Goal: Task Accomplishment & Management: Use online tool/utility

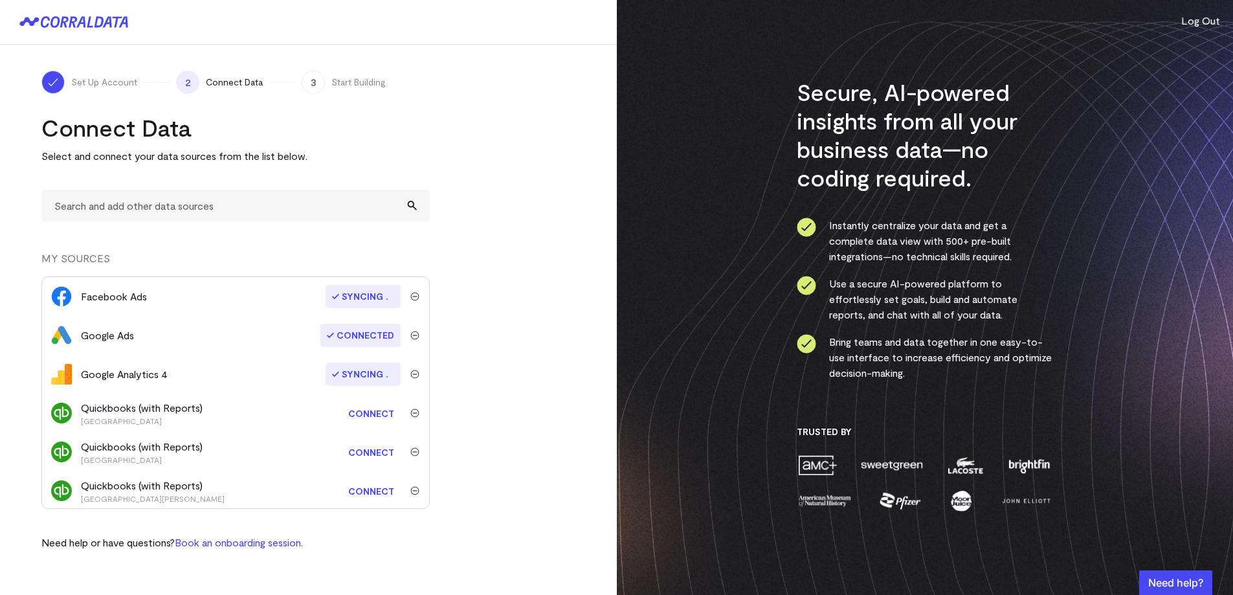
scroll to position [41, 0]
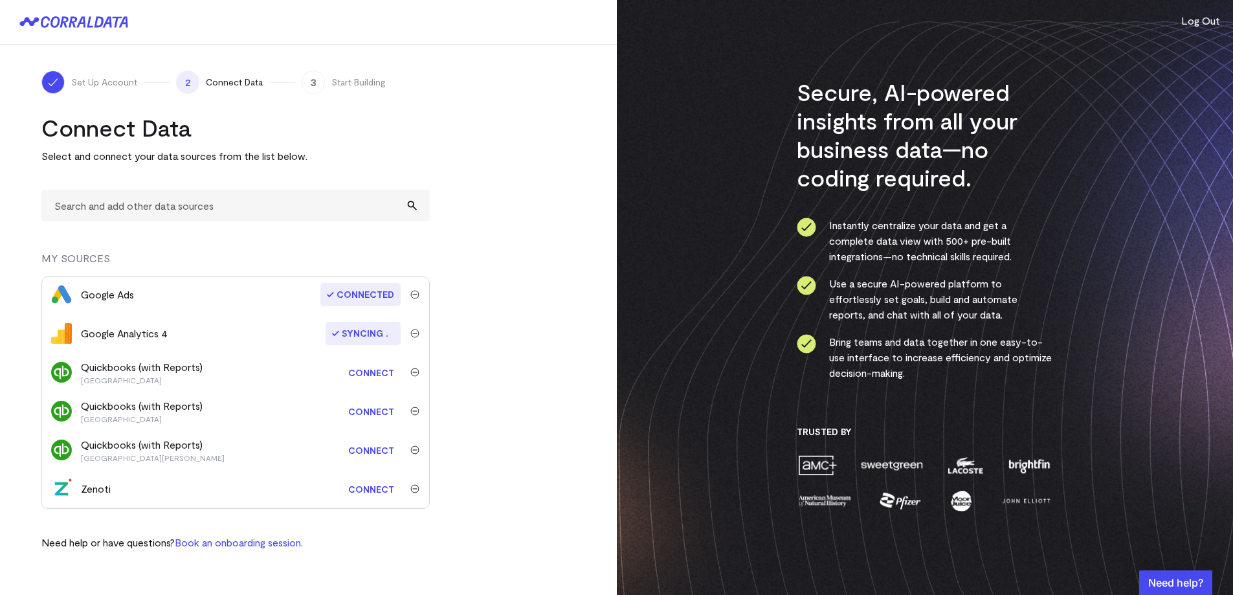
click at [361, 489] on link "Connect" at bounding box center [371, 489] width 59 height 24
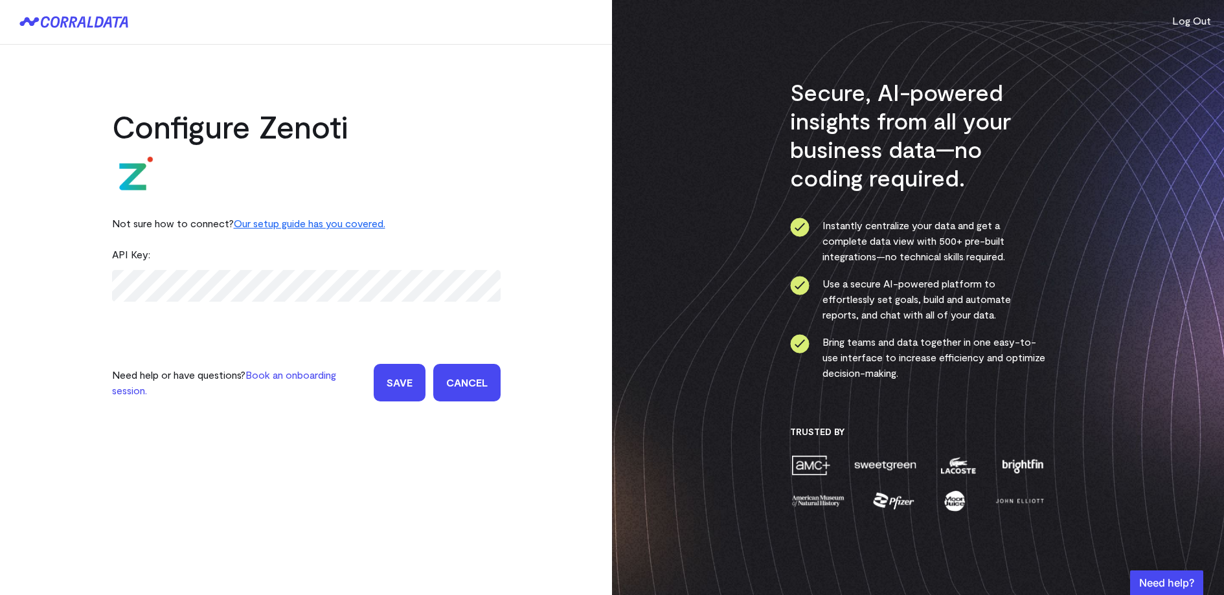
click at [401, 385] on input "Save" at bounding box center [400, 383] width 52 height 38
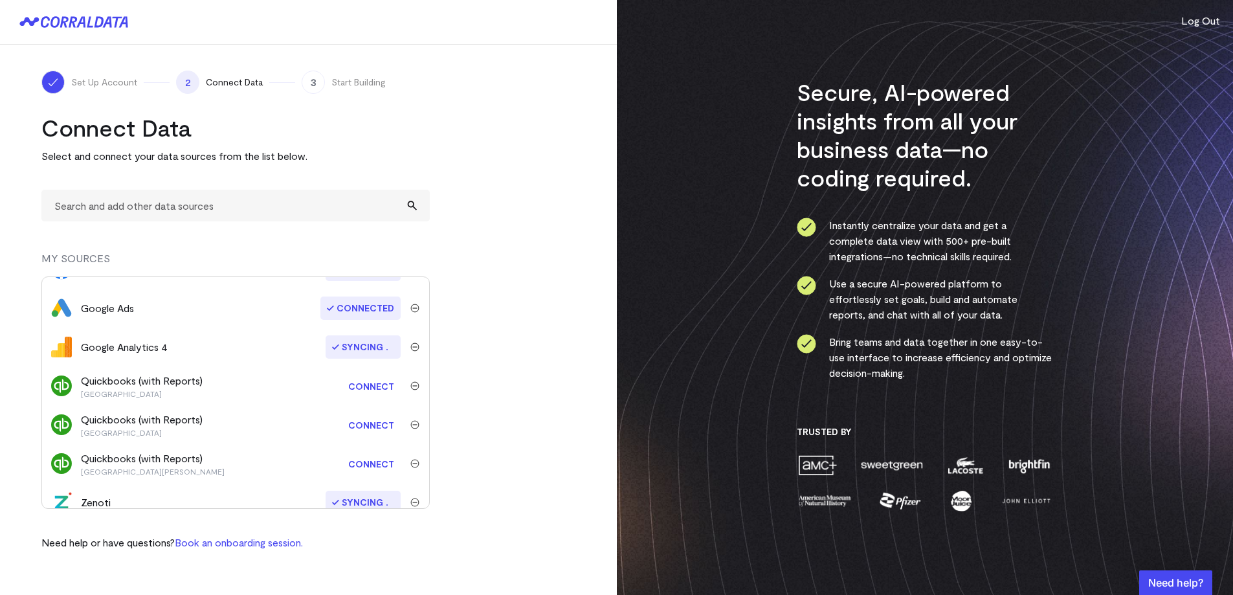
scroll to position [41, 0]
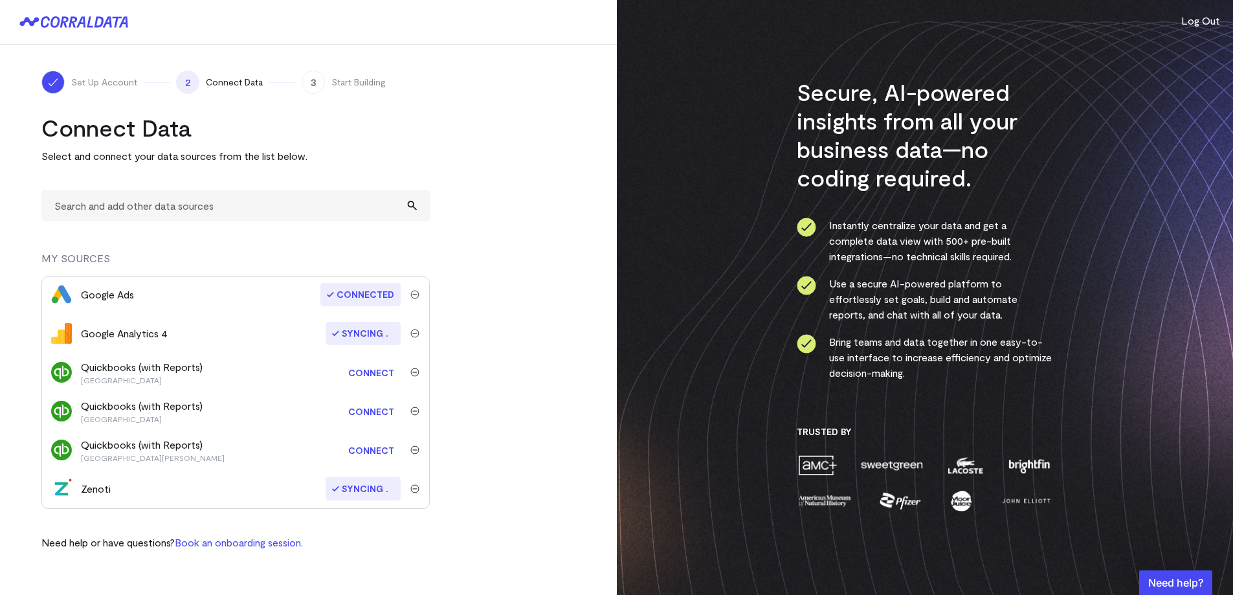
click at [361, 409] on link "Connect" at bounding box center [371, 411] width 59 height 24
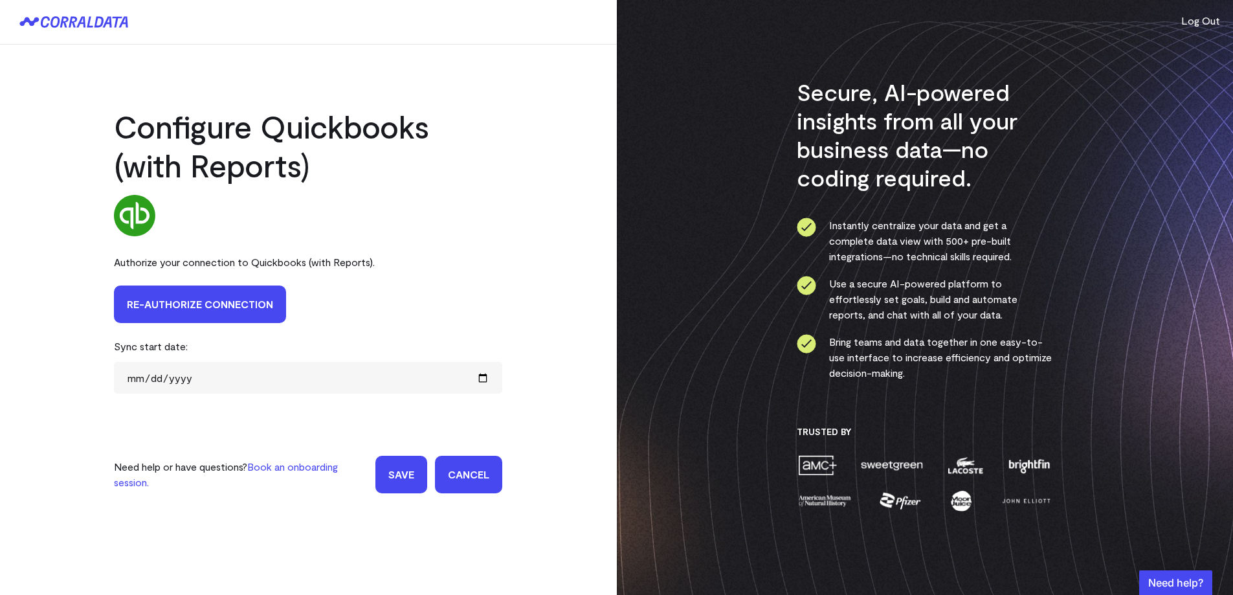
click at [223, 311] on link "Re-authorize Connection" at bounding box center [200, 305] width 172 height 38
click at [181, 382] on input "date" at bounding box center [308, 378] width 388 height 32
click at [181, 381] on input "2025-01-23" at bounding box center [308, 378] width 388 height 32
click at [151, 381] on input "2021-01-23" at bounding box center [308, 378] width 388 height 32
type input "2021-01-01"
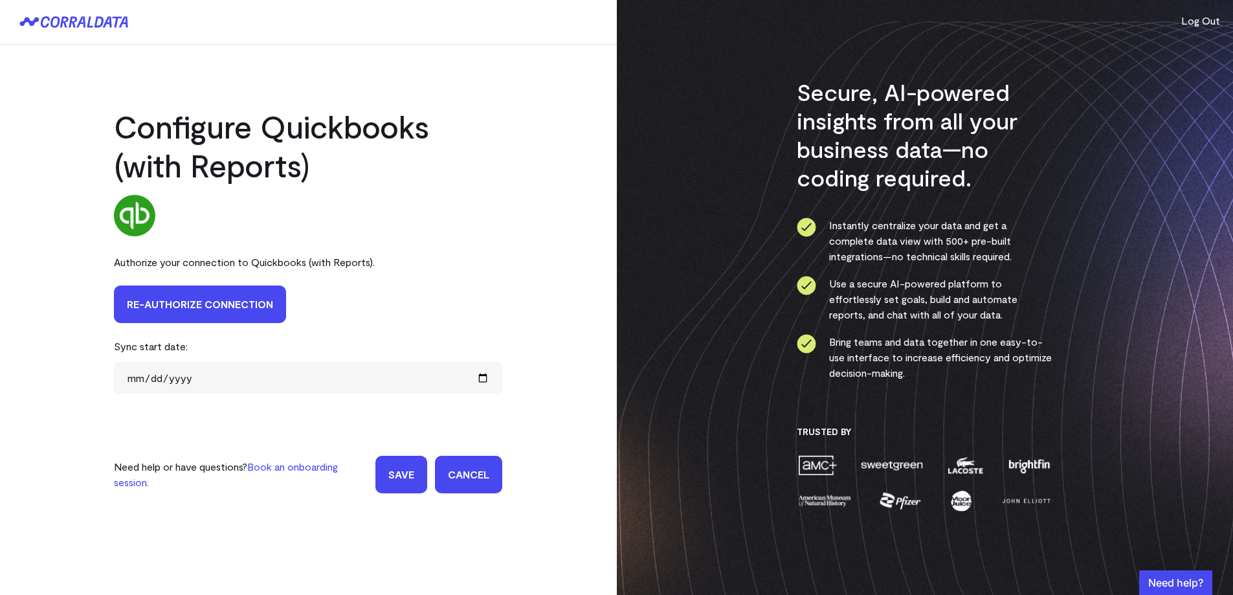
click at [87, 390] on div "Configure Quickbooks (with Reports) Authorize your connection to Quickbooks (wi…" at bounding box center [308, 282] width 617 height 475
click at [175, 378] on input "2021-01-01" at bounding box center [308, 378] width 388 height 32
drag, startPoint x: 201, startPoint y: 380, endPoint x: 115, endPoint y: 379, distance: 86.1
click at [115, 379] on input "2021-01-01" at bounding box center [308, 378] width 388 height 32
click at [168, 381] on input "2021-01-01" at bounding box center [308, 378] width 388 height 32
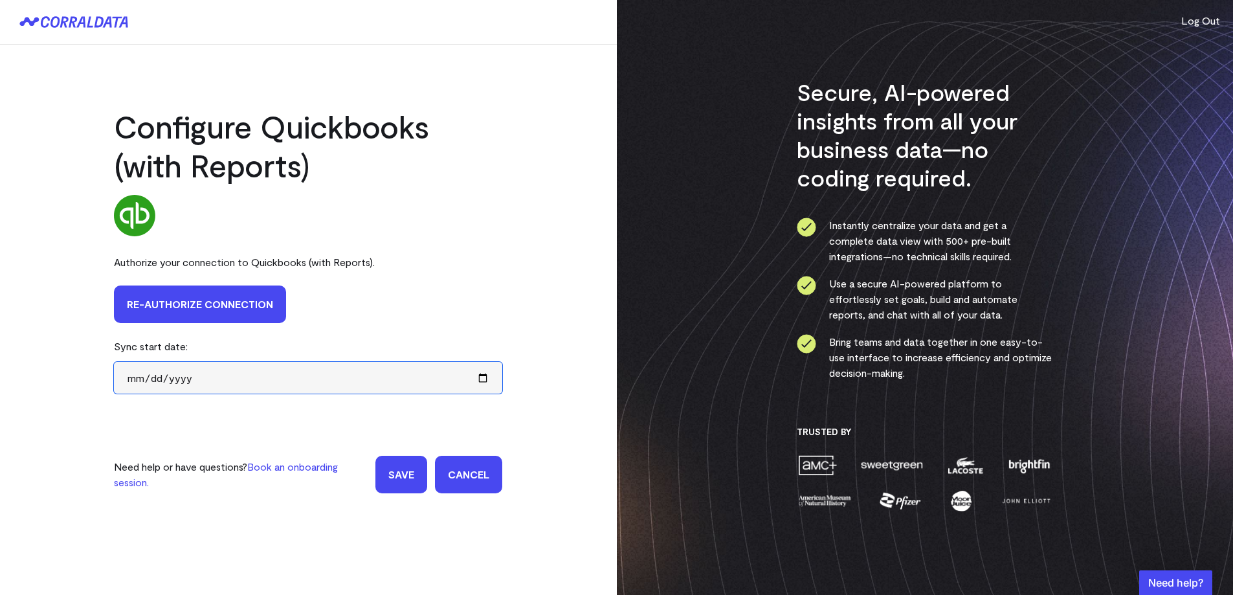
click at [168, 381] on input "2021-01-01" at bounding box center [308, 378] width 388 height 32
click at [85, 386] on div "Configure Quickbooks (with Reports) Authorize your connection to Quickbooks (wi…" at bounding box center [308, 282] width 617 height 475
click at [390, 478] on input "Save" at bounding box center [402, 475] width 52 height 38
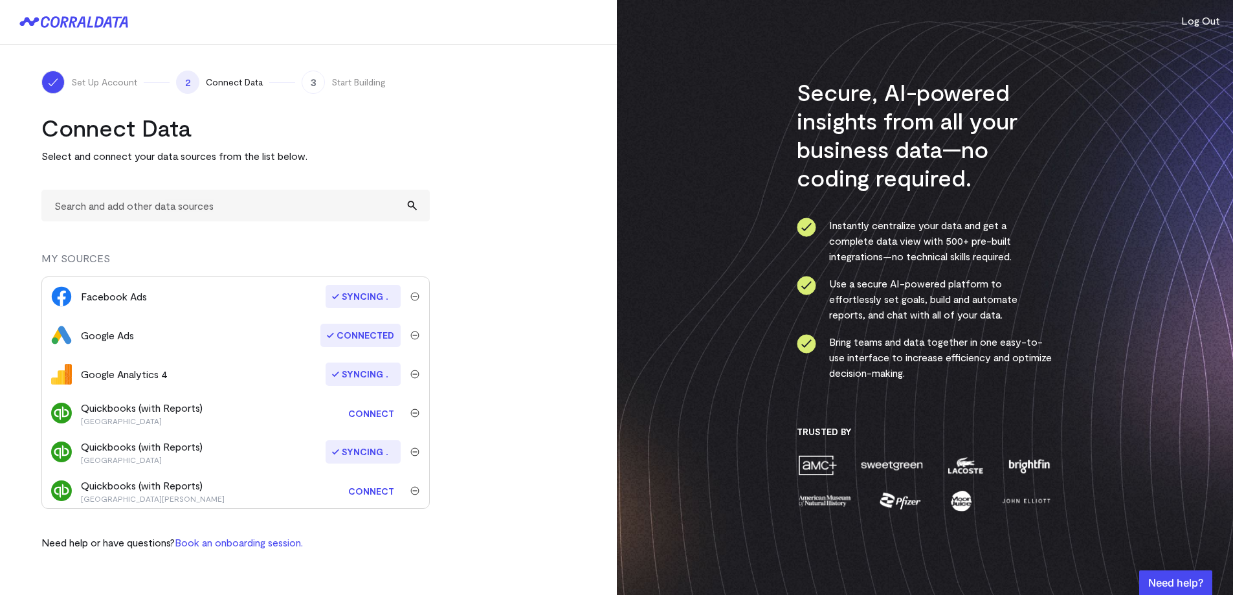
click at [355, 412] on link "Connect" at bounding box center [371, 413] width 59 height 24
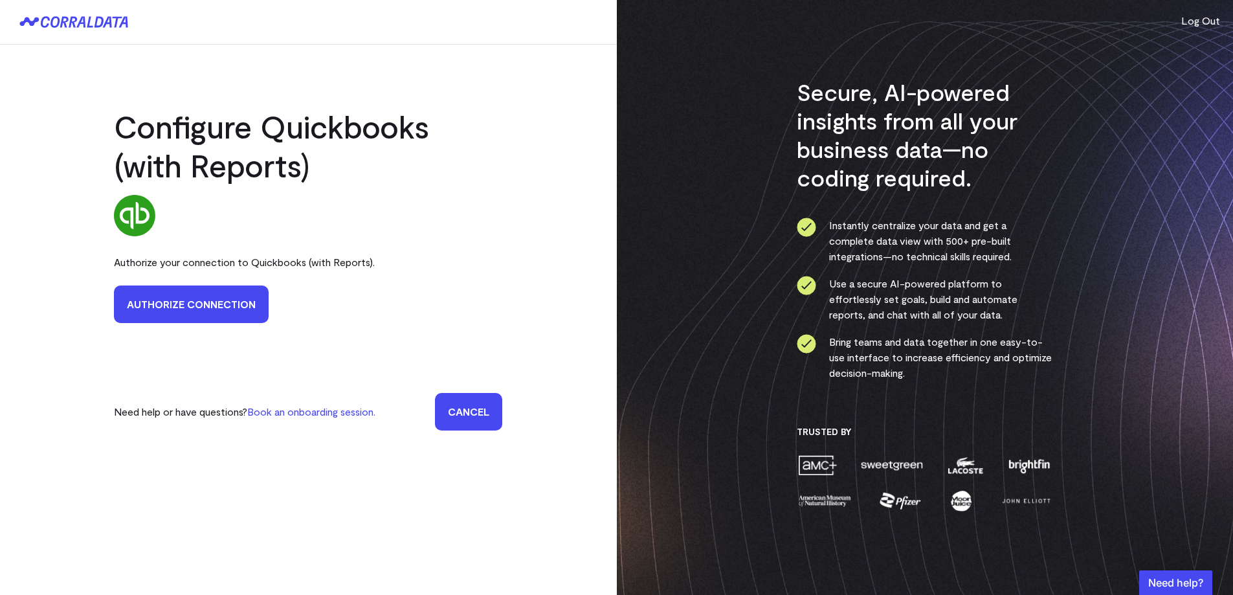
click at [171, 295] on link "Authorize Connection" at bounding box center [191, 305] width 155 height 38
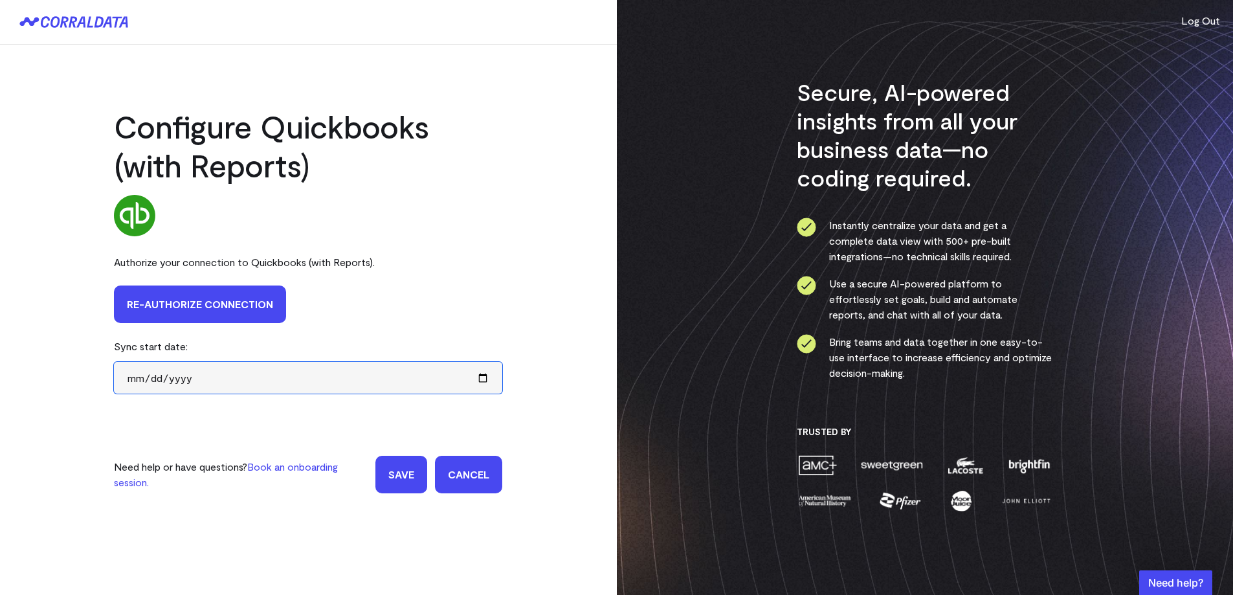
click at [140, 380] on input "date" at bounding box center [308, 378] width 388 height 32
type input "2021-01-01"
click at [410, 471] on input "Save" at bounding box center [402, 475] width 52 height 38
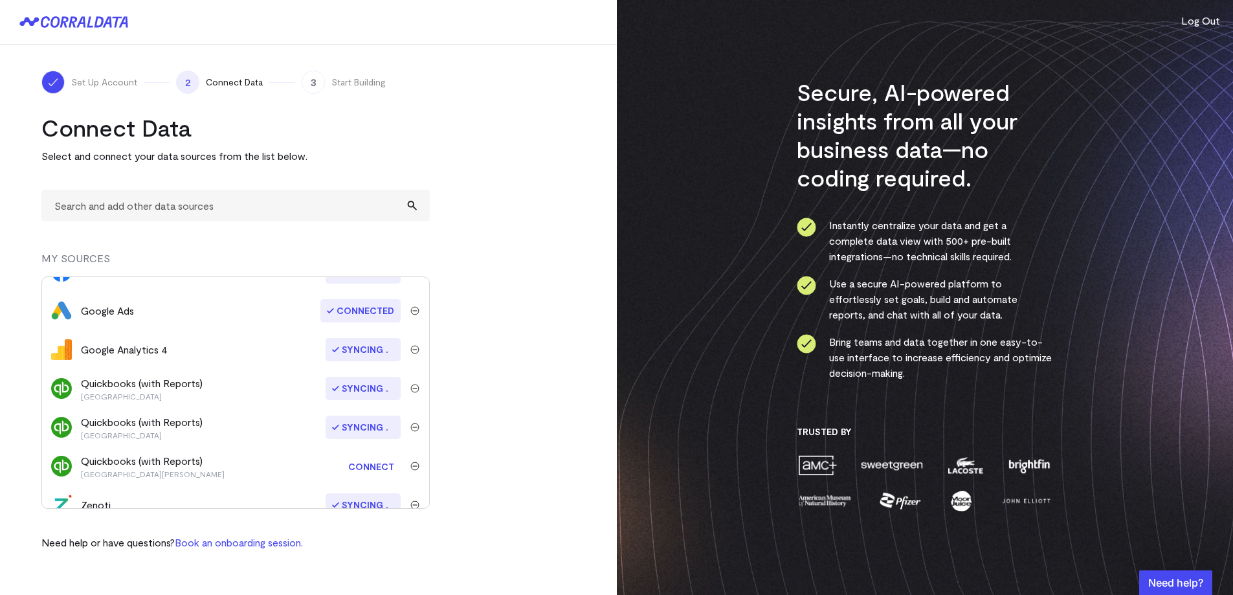
scroll to position [41, 0]
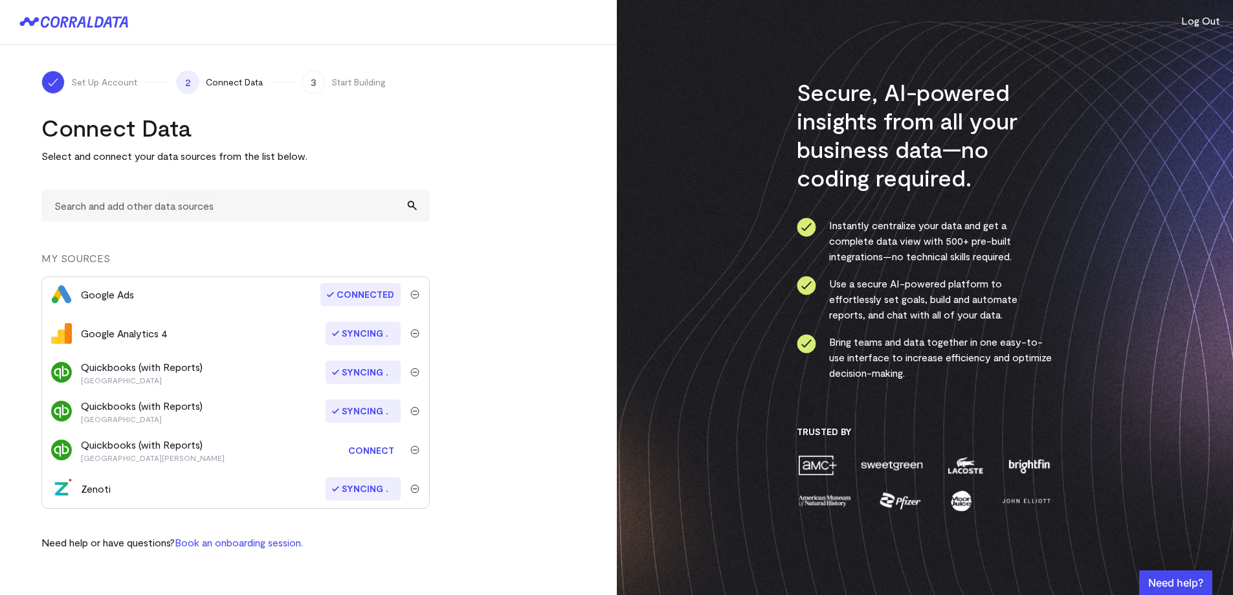
click at [372, 449] on link "Connect" at bounding box center [371, 450] width 59 height 24
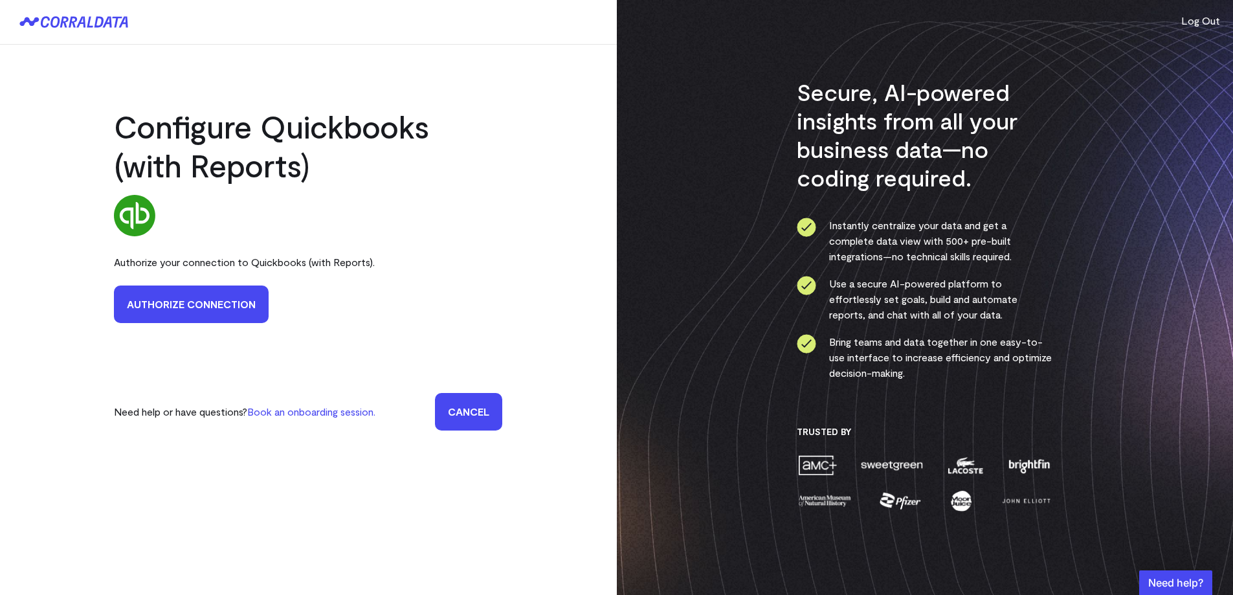
click at [199, 304] on link "Authorize Connection" at bounding box center [191, 305] width 155 height 38
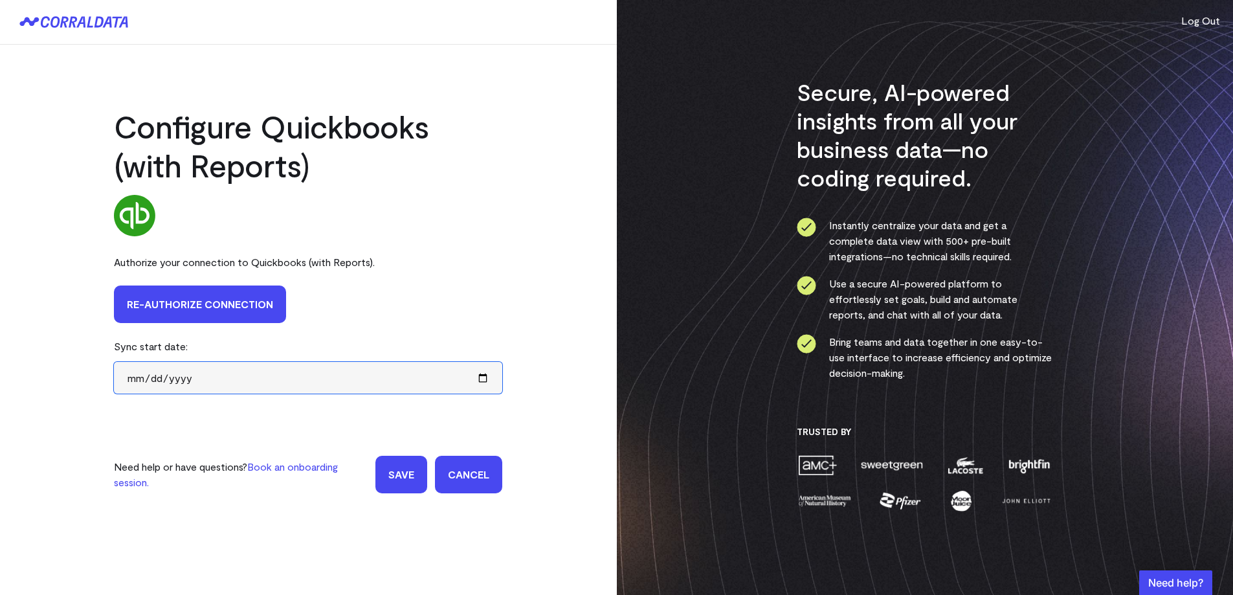
click at [131, 381] on input "date" at bounding box center [308, 378] width 388 height 32
type input "2021-01-01"
click at [392, 471] on input "Save" at bounding box center [402, 475] width 52 height 38
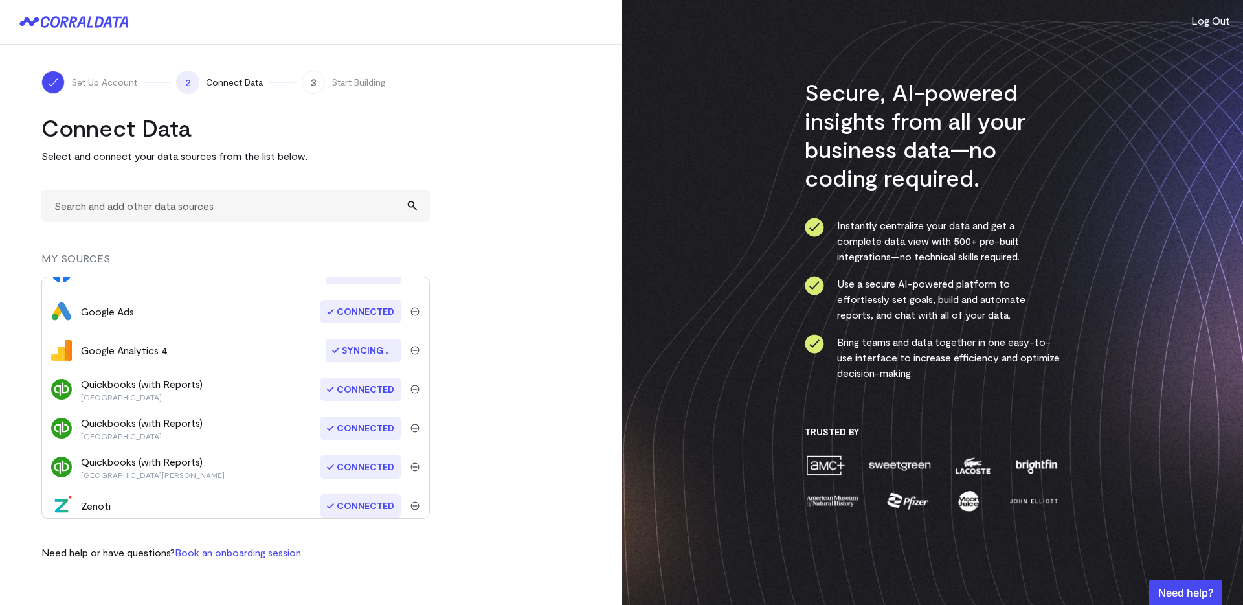
scroll to position [25, 0]
